Goal: Task Accomplishment & Management: Manage account settings

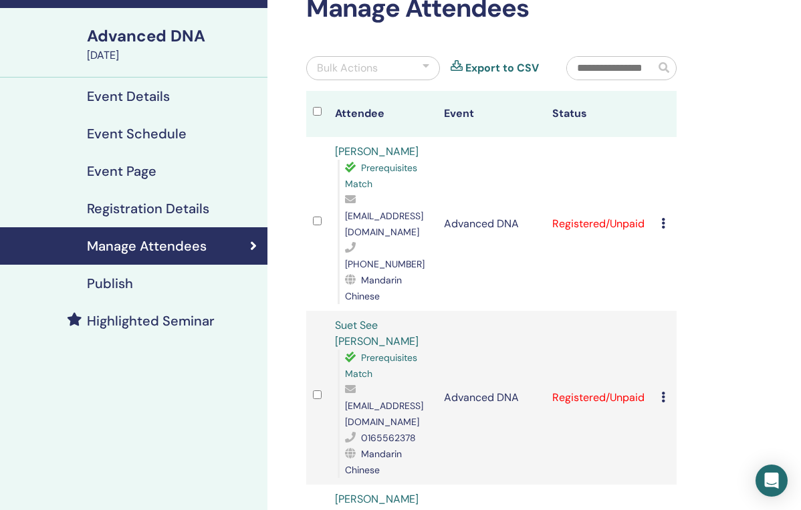
scroll to position [82, 0]
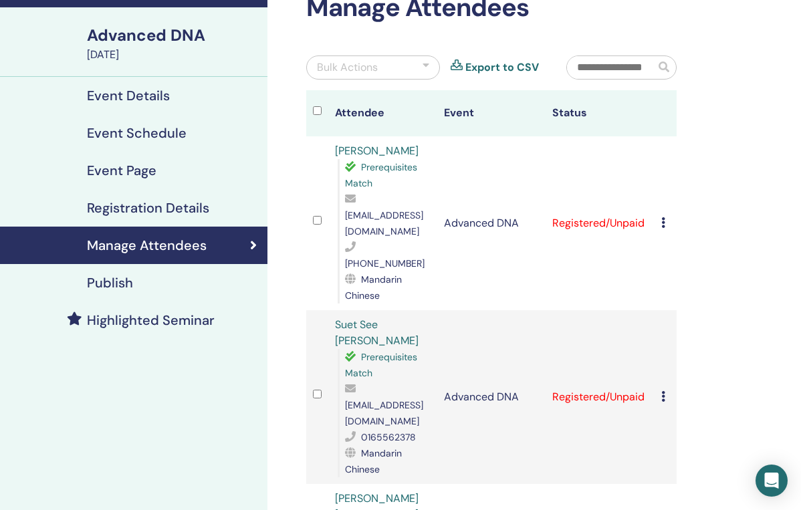
click at [417, 70] on div "Bulk Actions" at bounding box center [373, 67] width 134 height 24
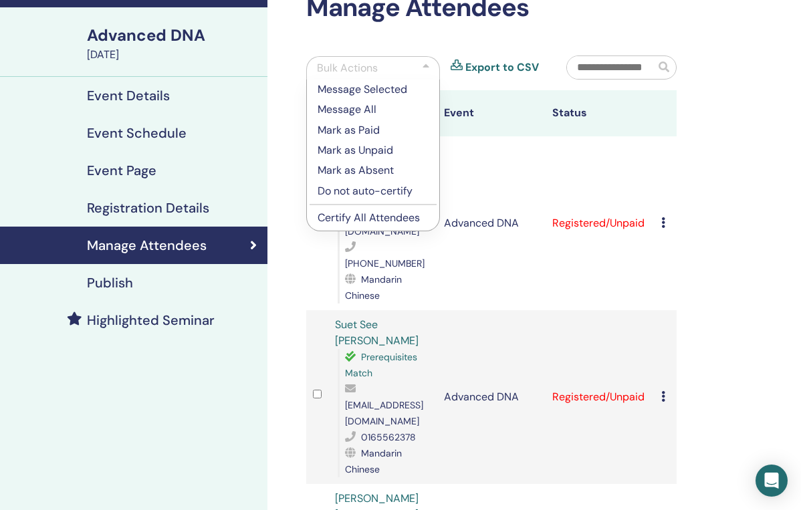
click at [369, 131] on p "Mark as Paid" at bounding box center [373, 130] width 111 height 16
